Goal: Task Accomplishment & Management: Manage account settings

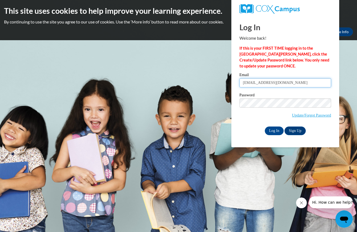
type input "ehsuttle1125@yahoo.com"
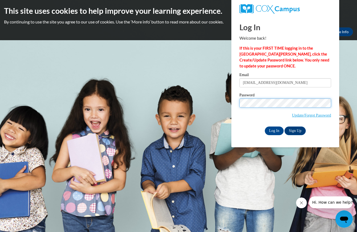
click at [273, 130] on input "Log In" at bounding box center [273, 130] width 19 height 9
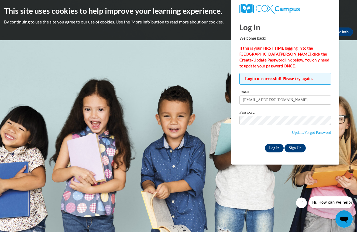
click at [271, 147] on input "Log In" at bounding box center [273, 148] width 19 height 9
click at [273, 147] on input "Log In" at bounding box center [273, 148] width 19 height 9
